Goal: Navigation & Orientation: Find specific page/section

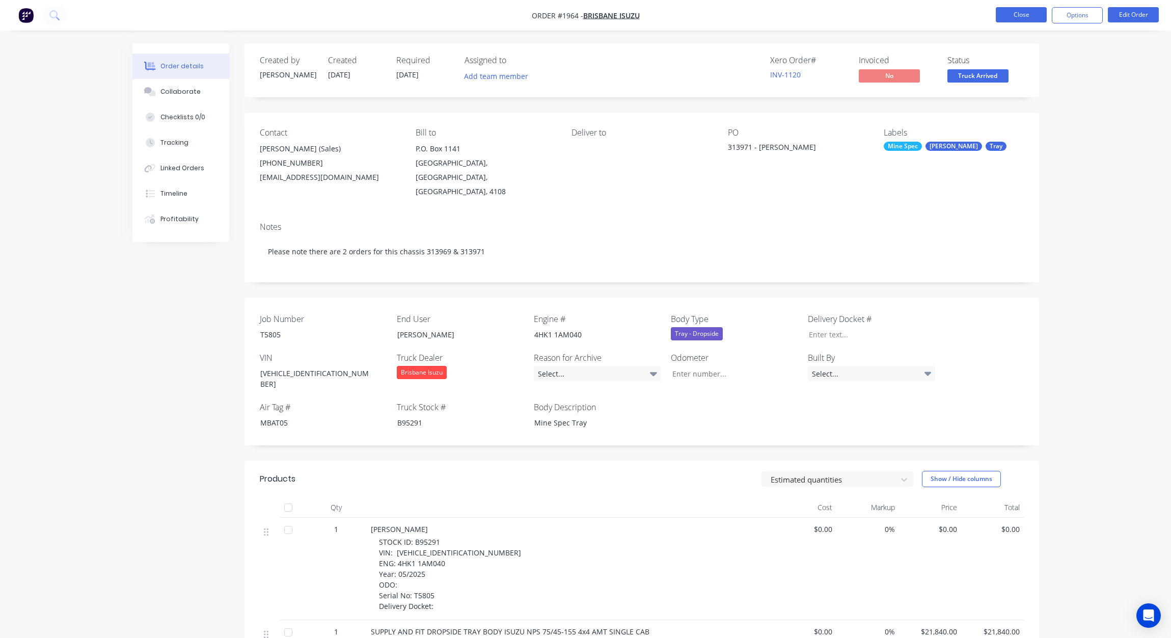
click at [1020, 18] on button "Close" at bounding box center [1021, 14] width 51 height 15
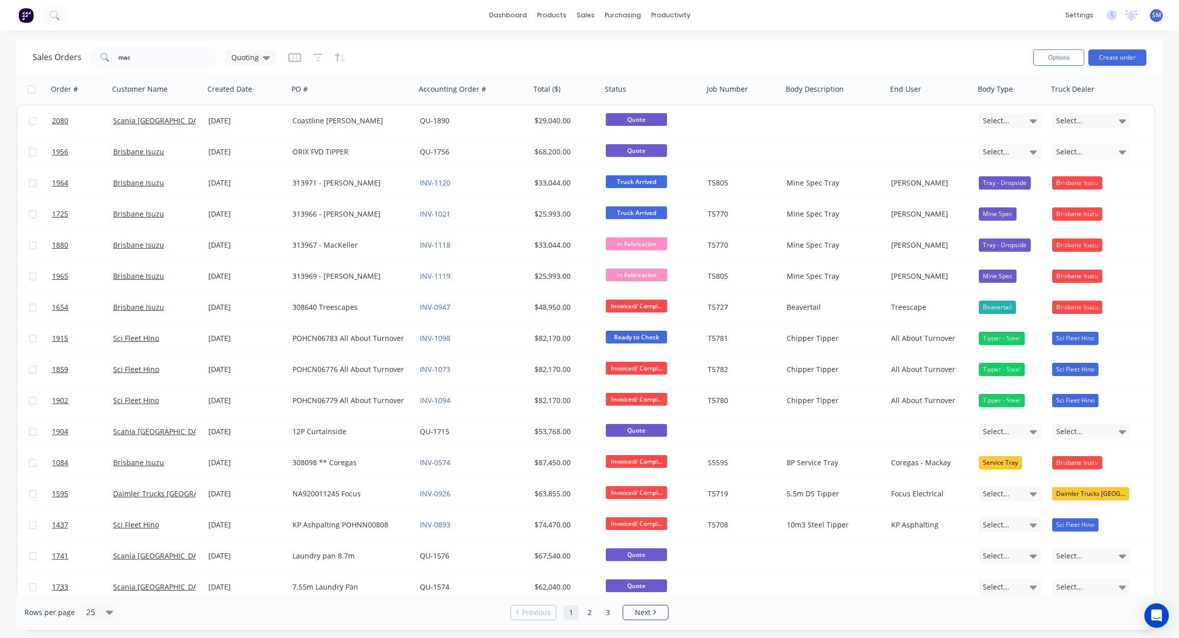
click at [683, 56] on div "Sales Orders mac Quoting" at bounding box center [529, 57] width 992 height 25
click at [749, 54] on div "Sales Orders mac Quoting" at bounding box center [529, 57] width 992 height 25
click at [629, 47] on div "Sales Orders" at bounding box center [623, 48] width 42 height 9
click at [543, 62] on div "Sales Orders mac Quoting" at bounding box center [529, 57] width 992 height 25
click at [466, 42] on div "Sales Orders mac Quoting Options Create order" at bounding box center [589, 57] width 1146 height 33
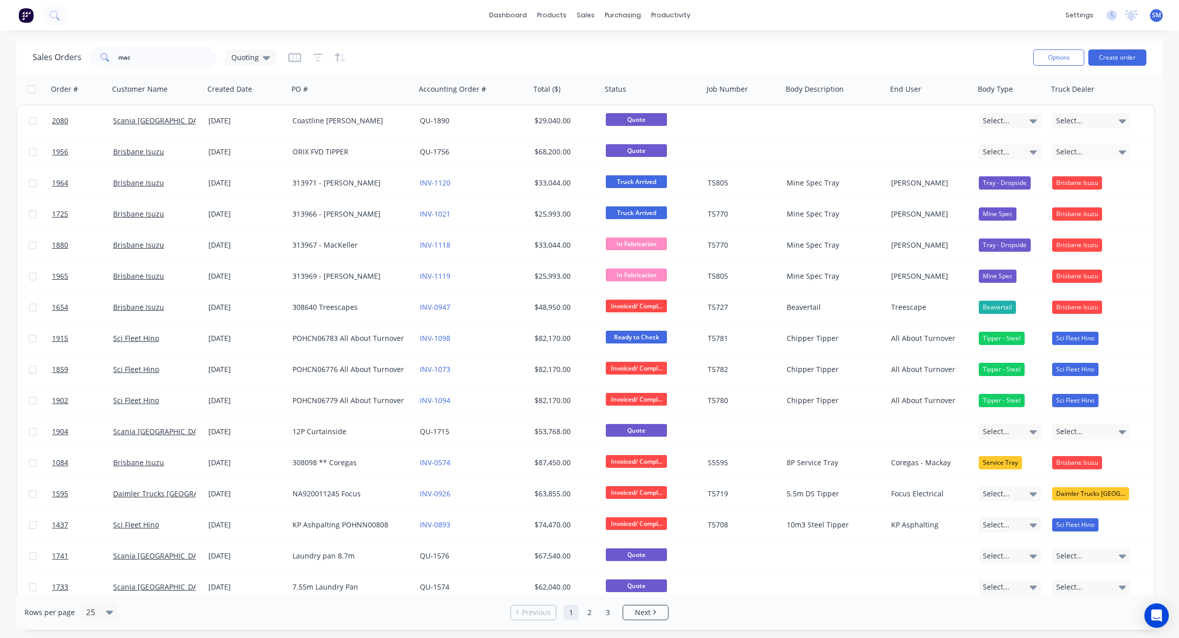
click at [551, 48] on div "Sales Orders mac Quoting" at bounding box center [529, 57] width 992 height 25
click at [621, 44] on div "Sales Orders" at bounding box center [623, 48] width 42 height 9
click at [430, 53] on div "Sales Orders mac Quoting" at bounding box center [529, 57] width 992 height 25
